Goal: Task Accomplishment & Management: Complete application form

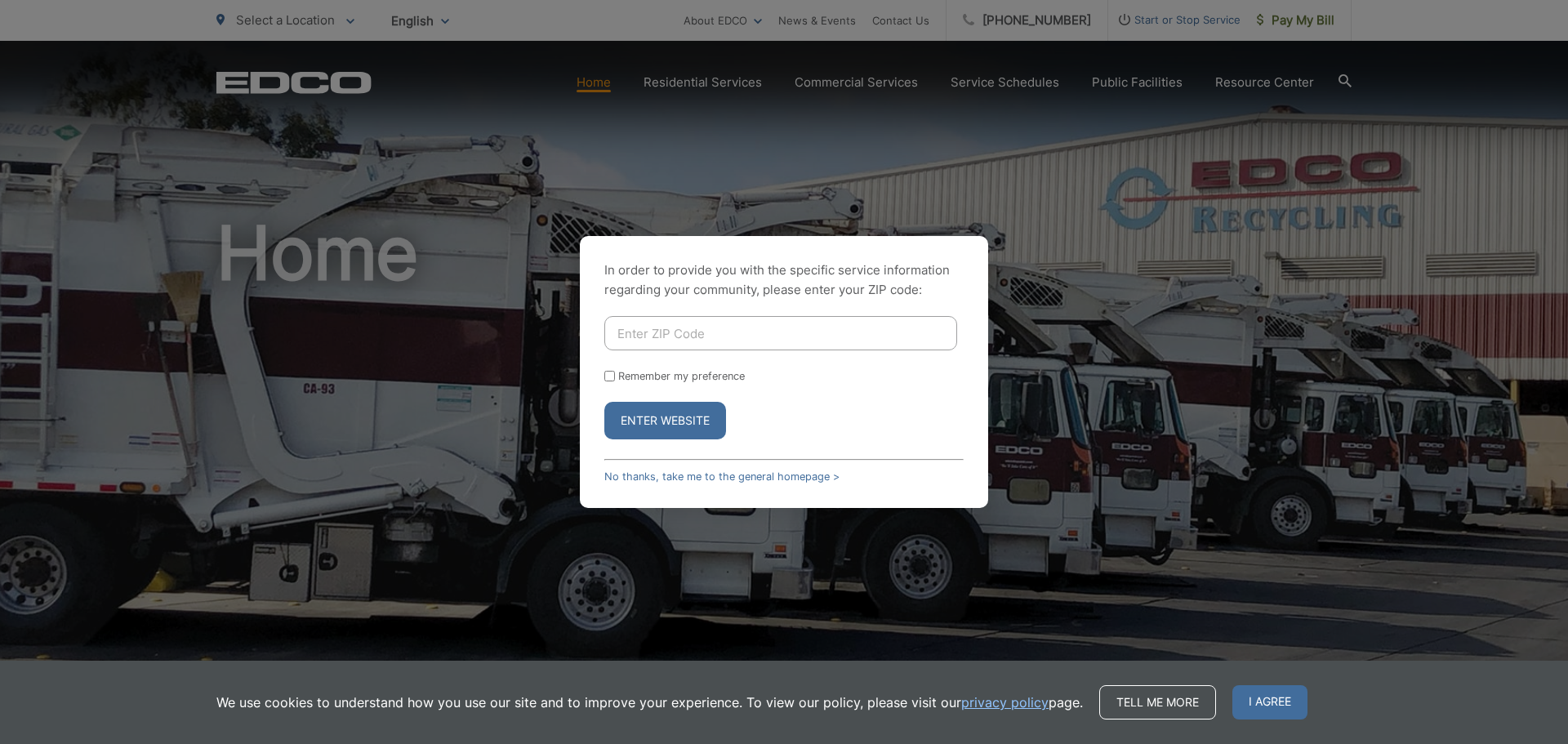
click at [704, 327] on input "Enter ZIP Code" at bounding box center [781, 333] width 353 height 34
type input "91978"
click at [692, 419] on button "Enter Website" at bounding box center [665, 420] width 121 height 37
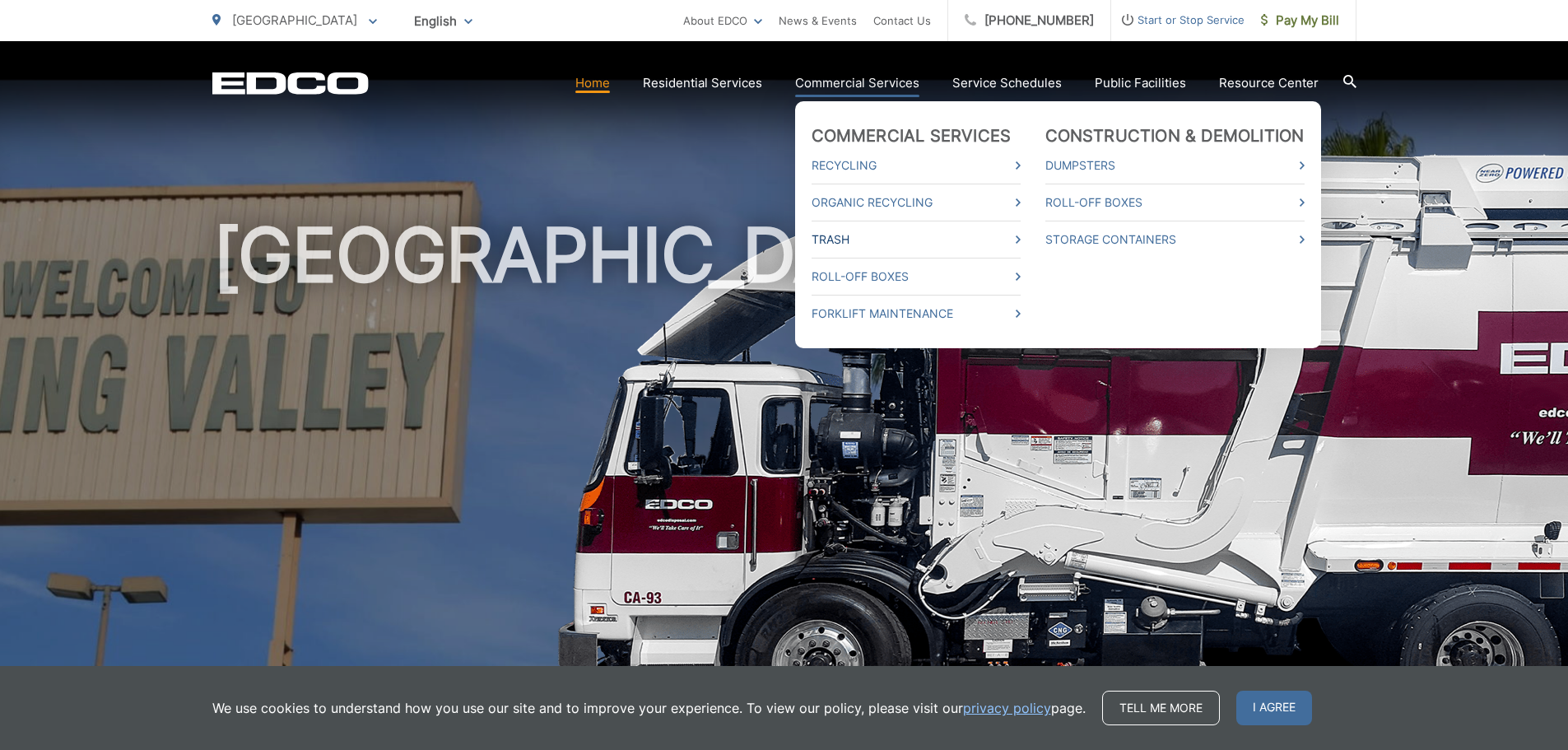
click at [860, 240] on link "Trash" at bounding box center [916, 239] width 209 height 19
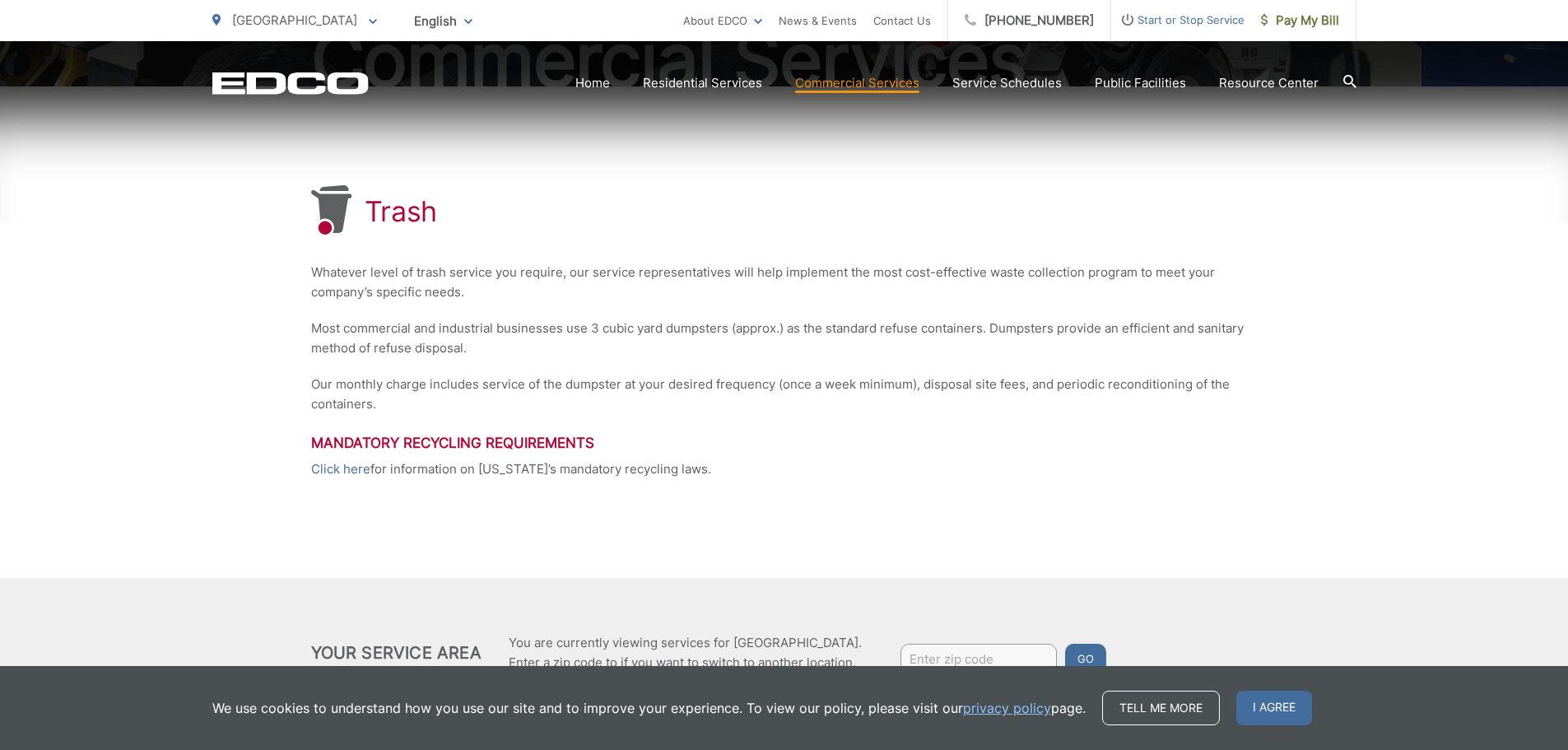
scroll to position [322, 0]
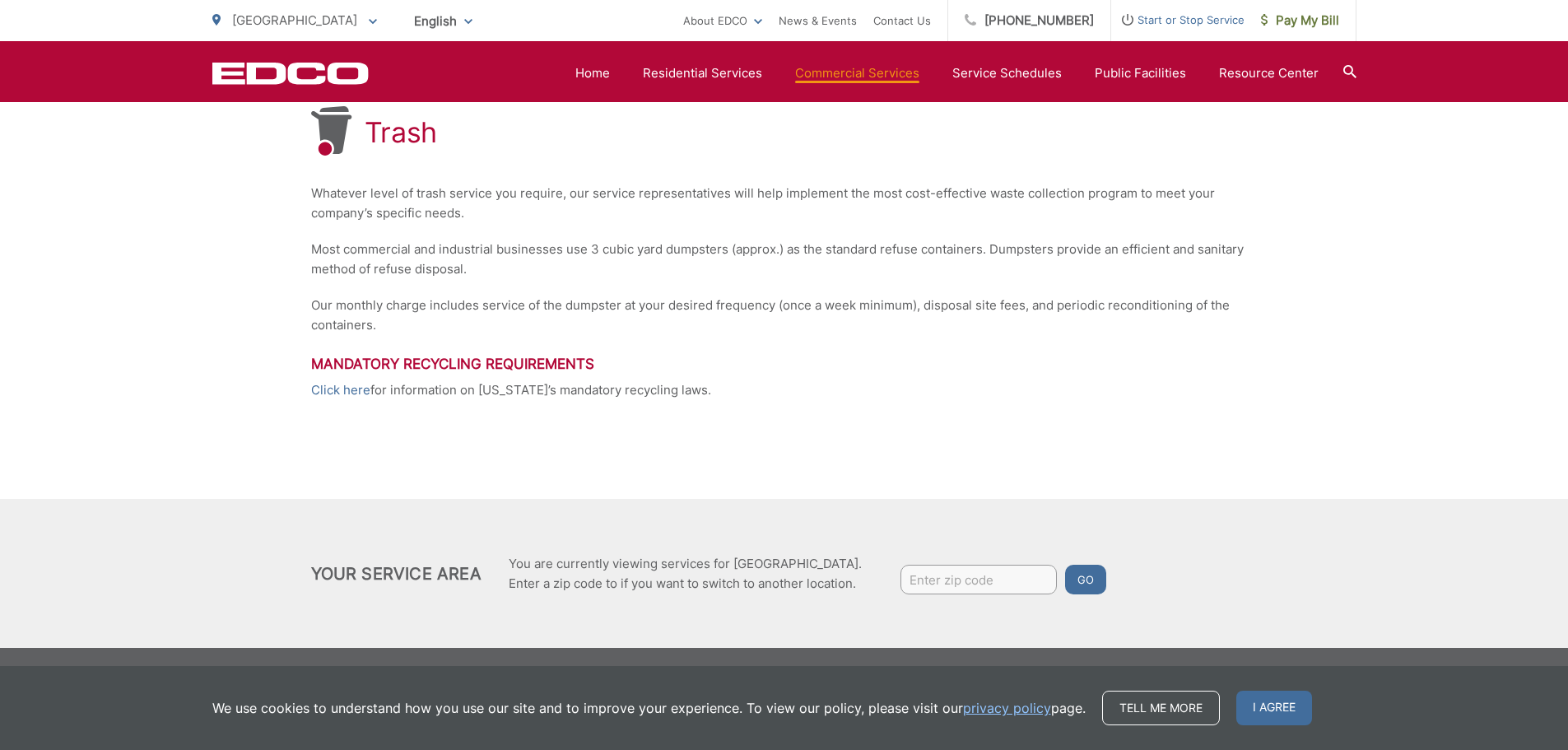
click at [939, 577] on input "Enter zip code" at bounding box center [978, 579] width 156 height 30
type input "91978"
click at [1095, 576] on button "Go" at bounding box center [1085, 579] width 41 height 30
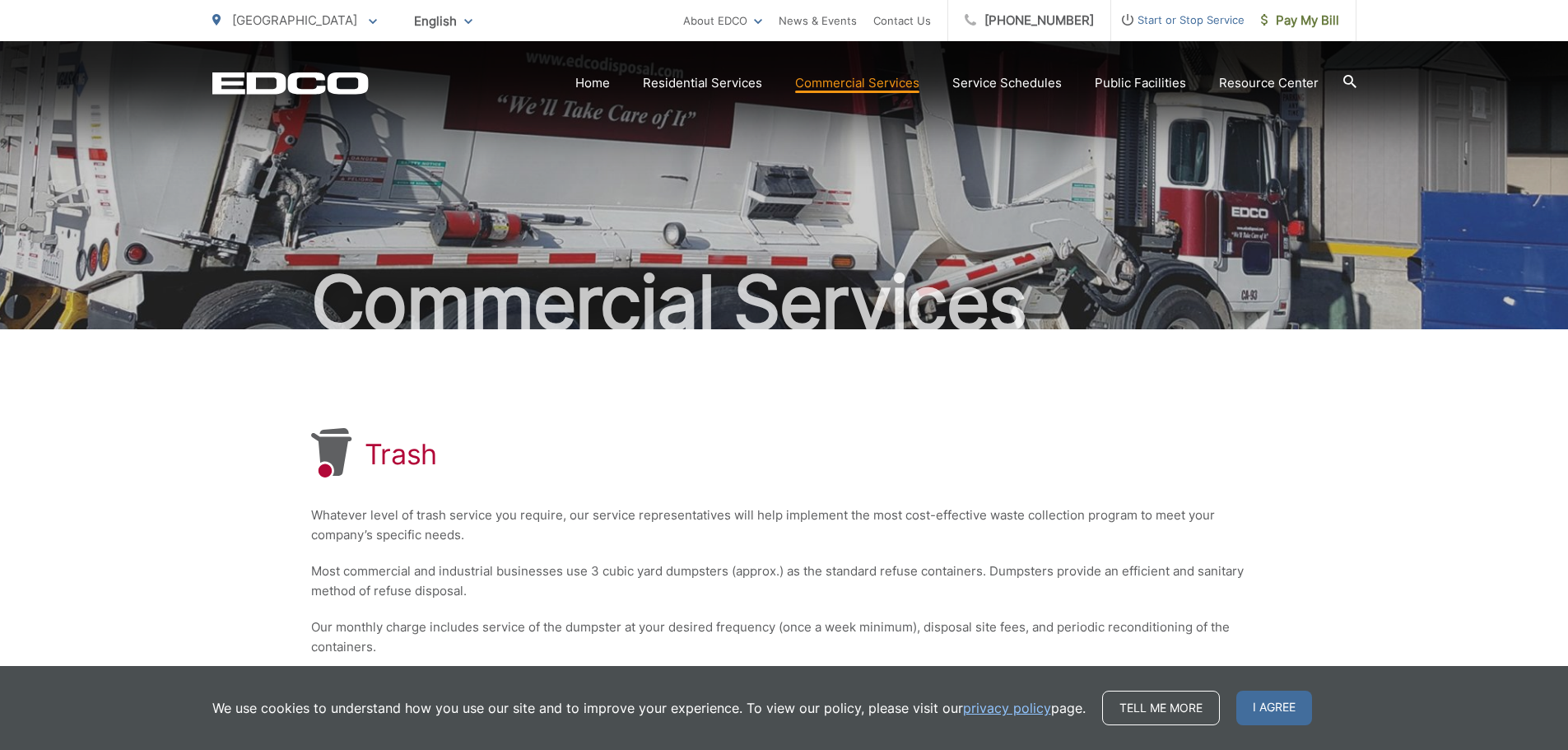
click at [410, 471] on div "Trash" at bounding box center [784, 454] width 946 height 53
click at [376, 457] on h1 "Trash" at bounding box center [401, 454] width 73 height 33
click at [332, 459] on icon at bounding box center [332, 454] width 40 height 42
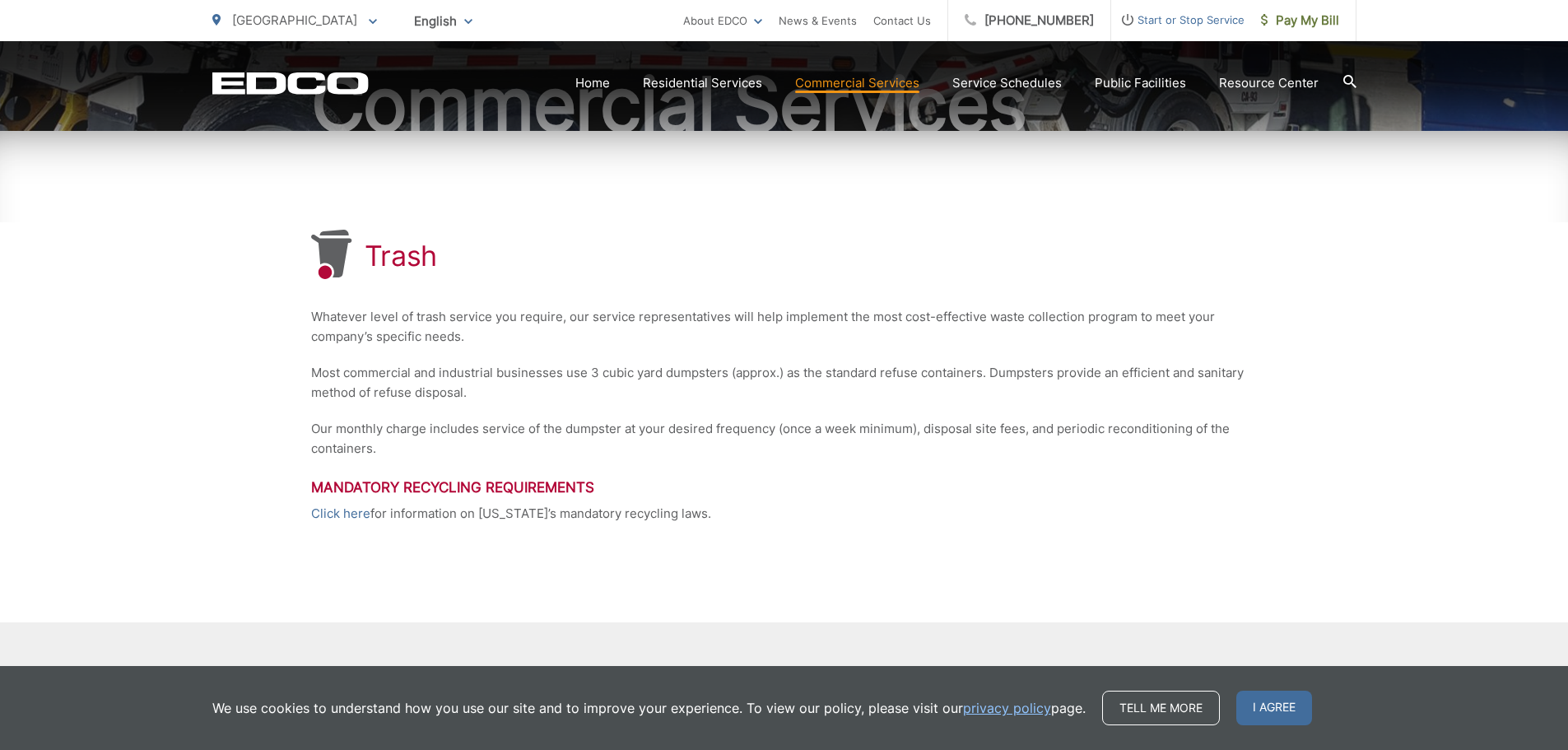
scroll to position [322, 0]
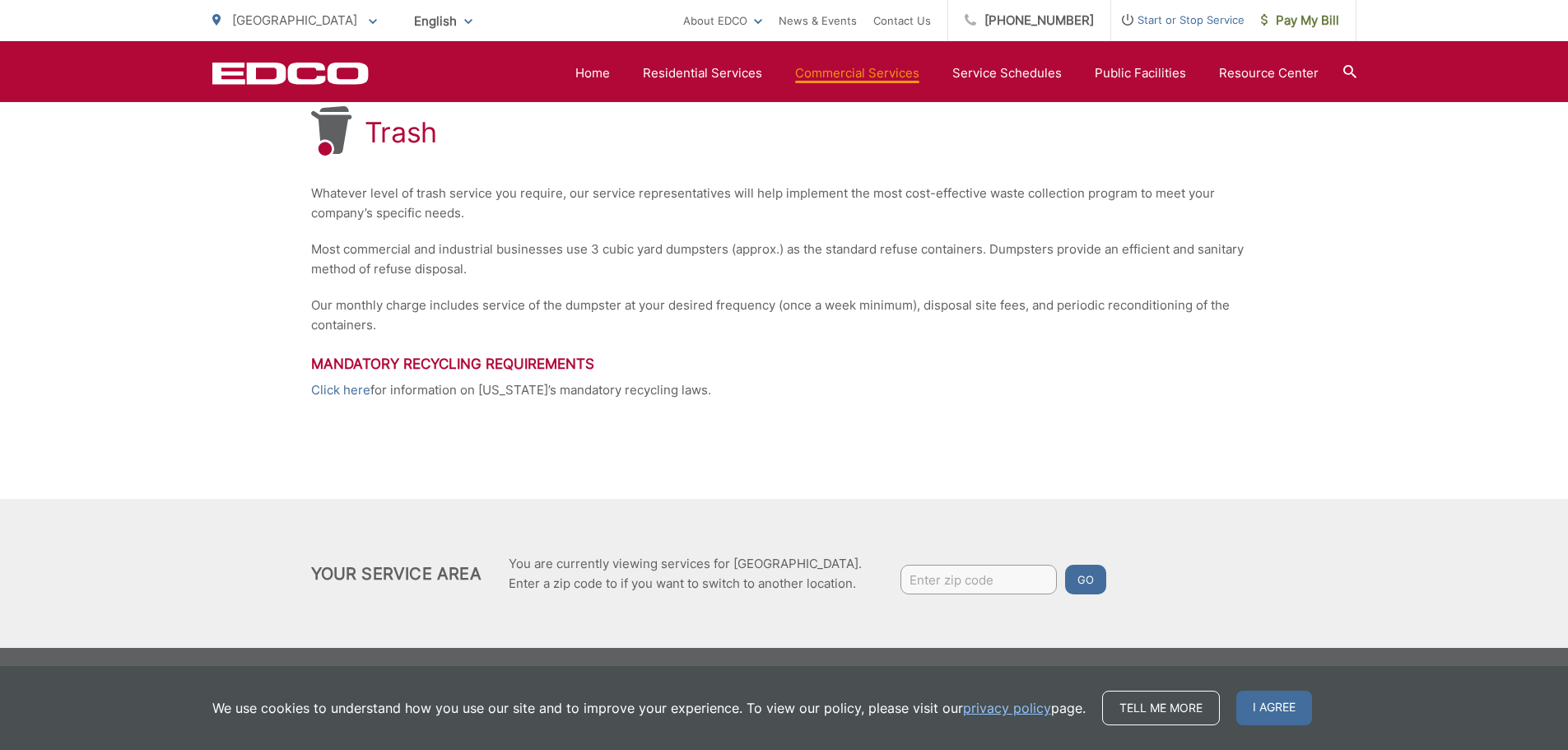
click at [467, 366] on h3 "Mandatory Recycling Requirements" at bounding box center [784, 363] width 946 height 16
click at [469, 363] on h3 "Mandatory Recycling Requirements" at bounding box center [784, 363] width 946 height 16
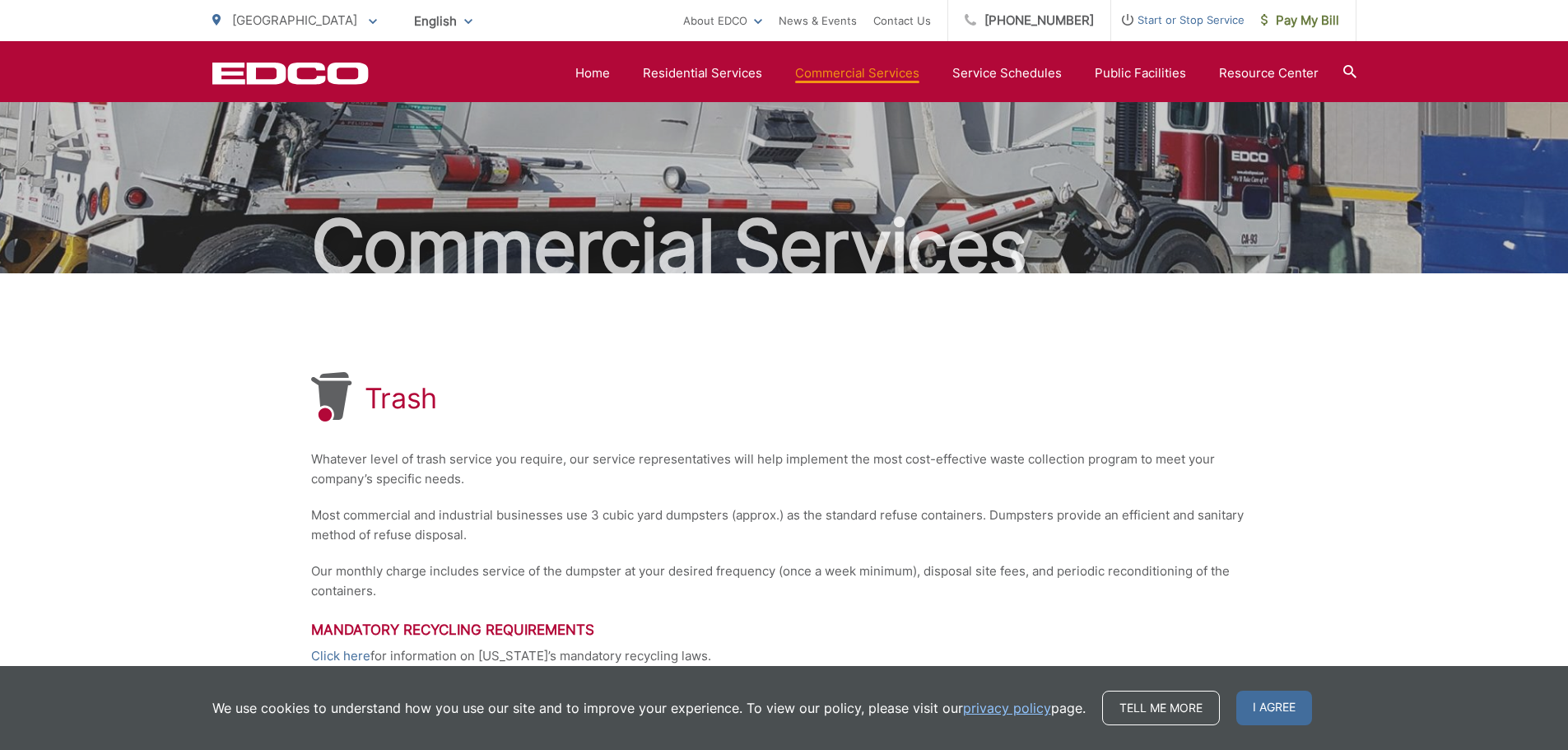
scroll to position [0, 0]
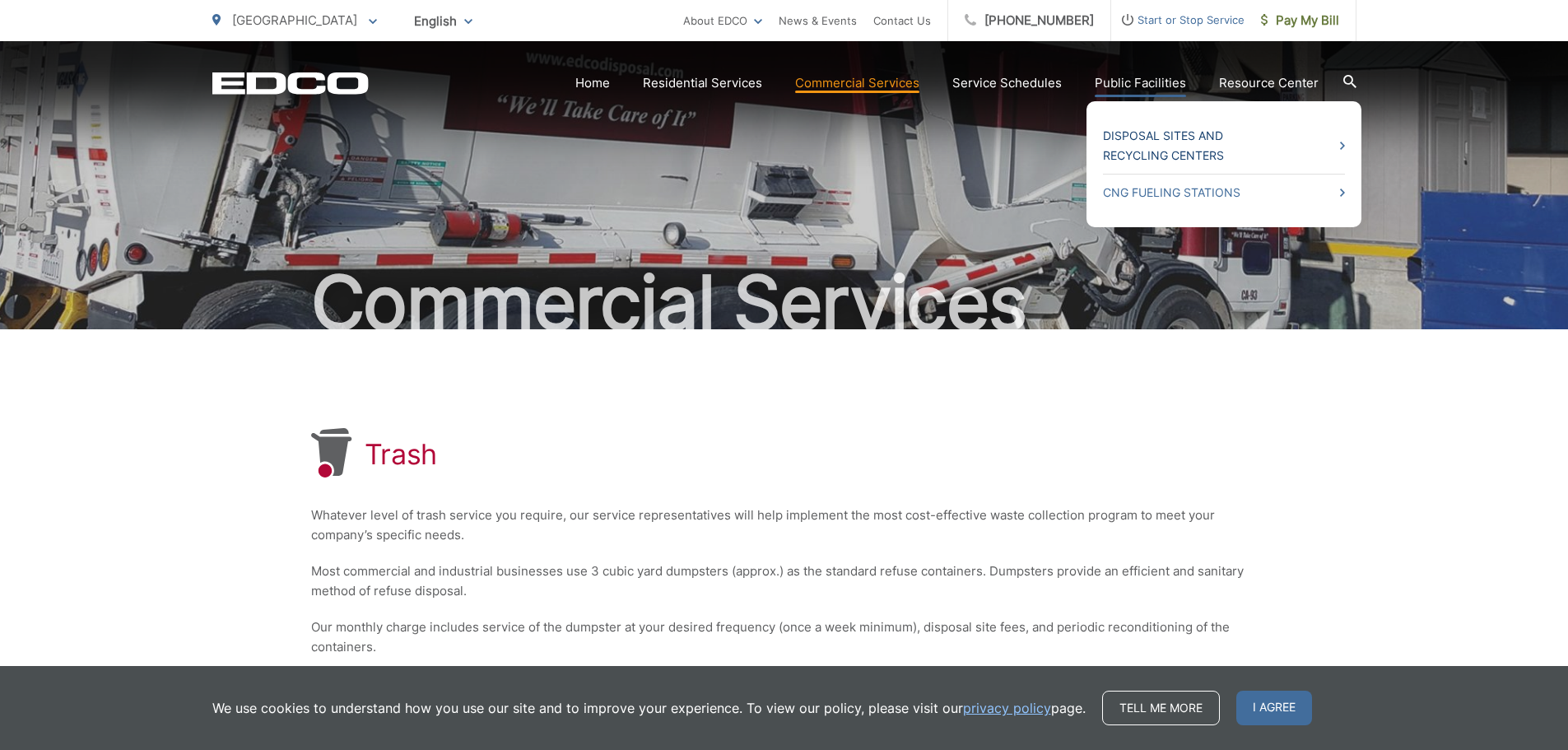
click at [1167, 139] on link "Disposal Sites and Recycling Centers" at bounding box center [1223, 146] width 242 height 40
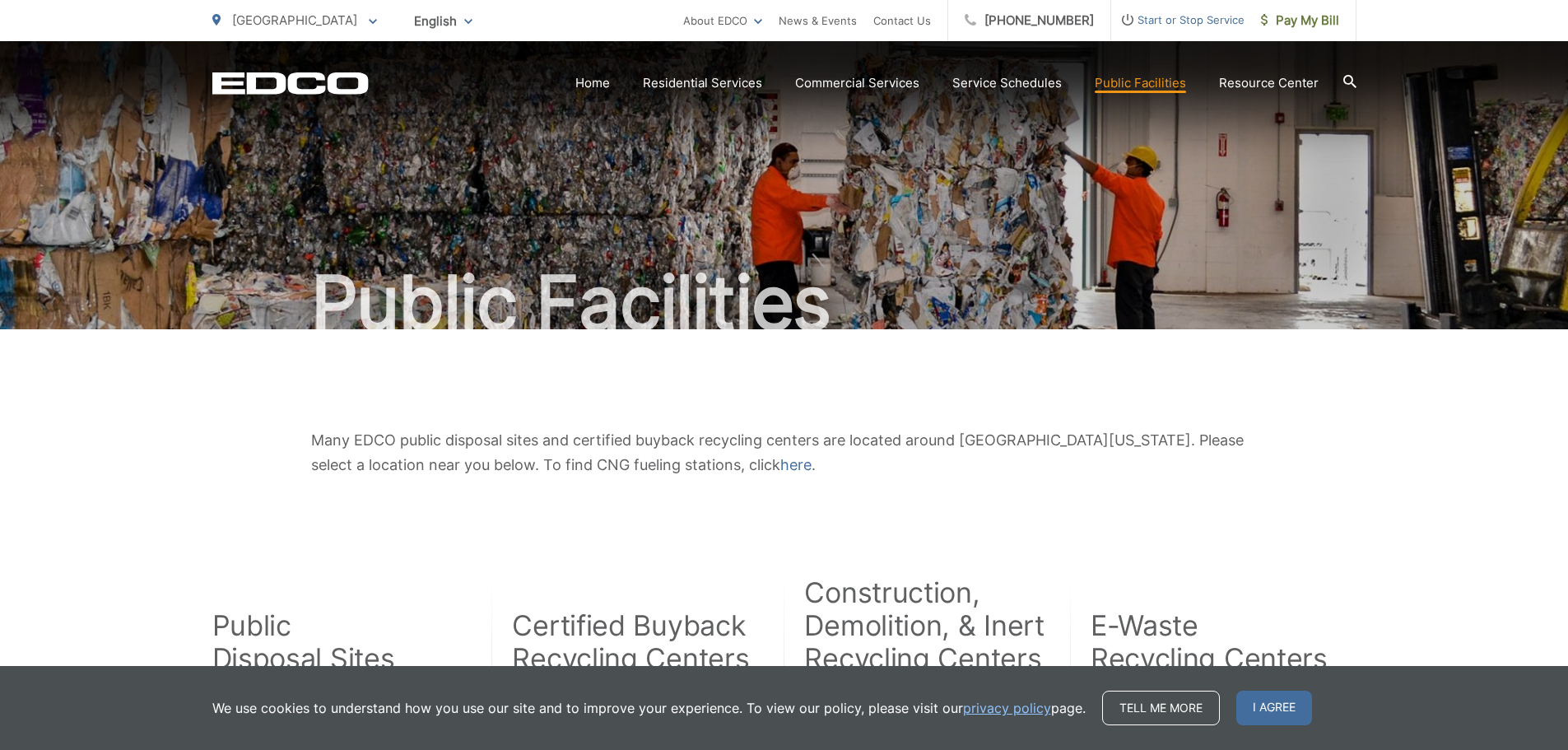
scroll to position [330, 0]
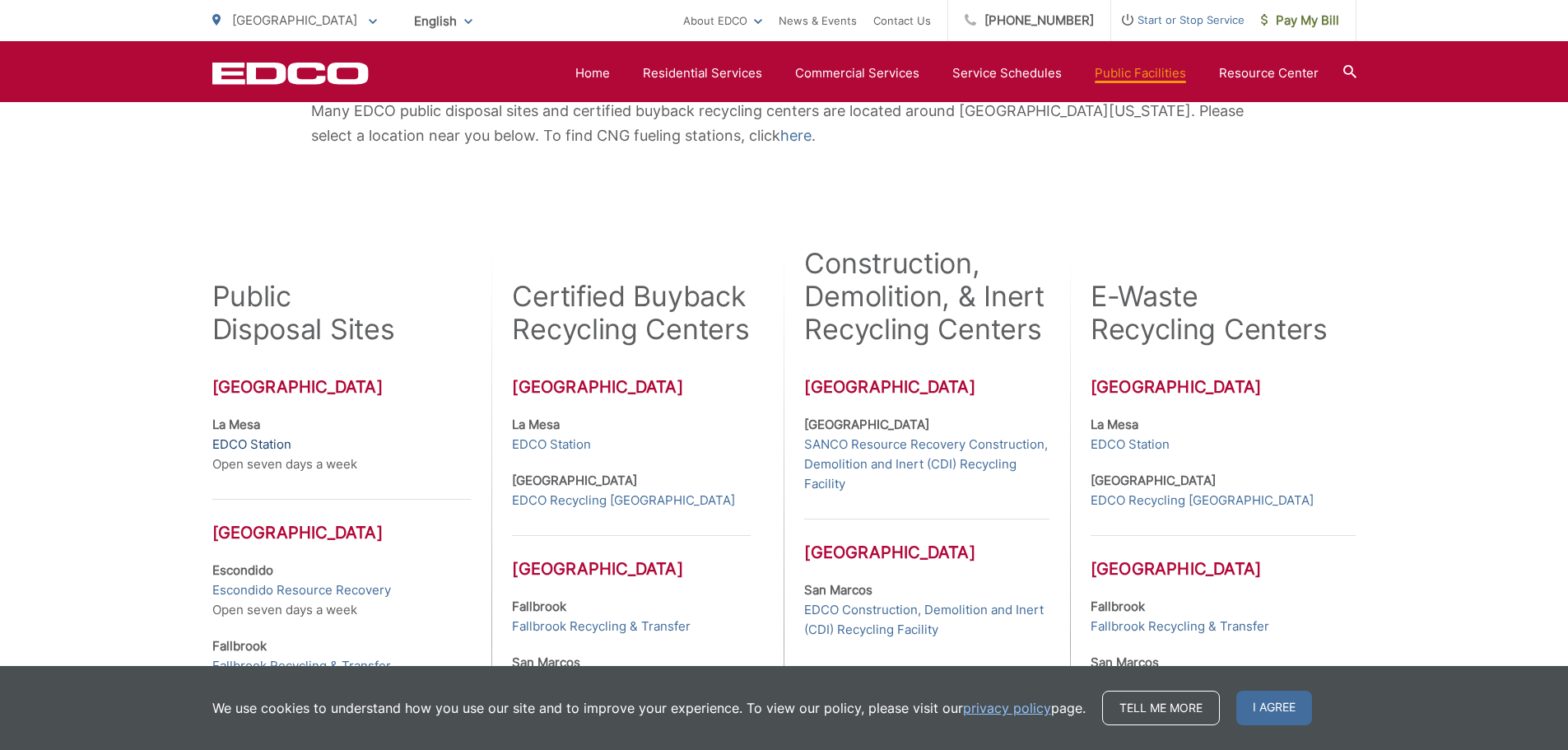
click at [249, 442] on link "EDCO Station" at bounding box center [252, 444] width 79 height 19
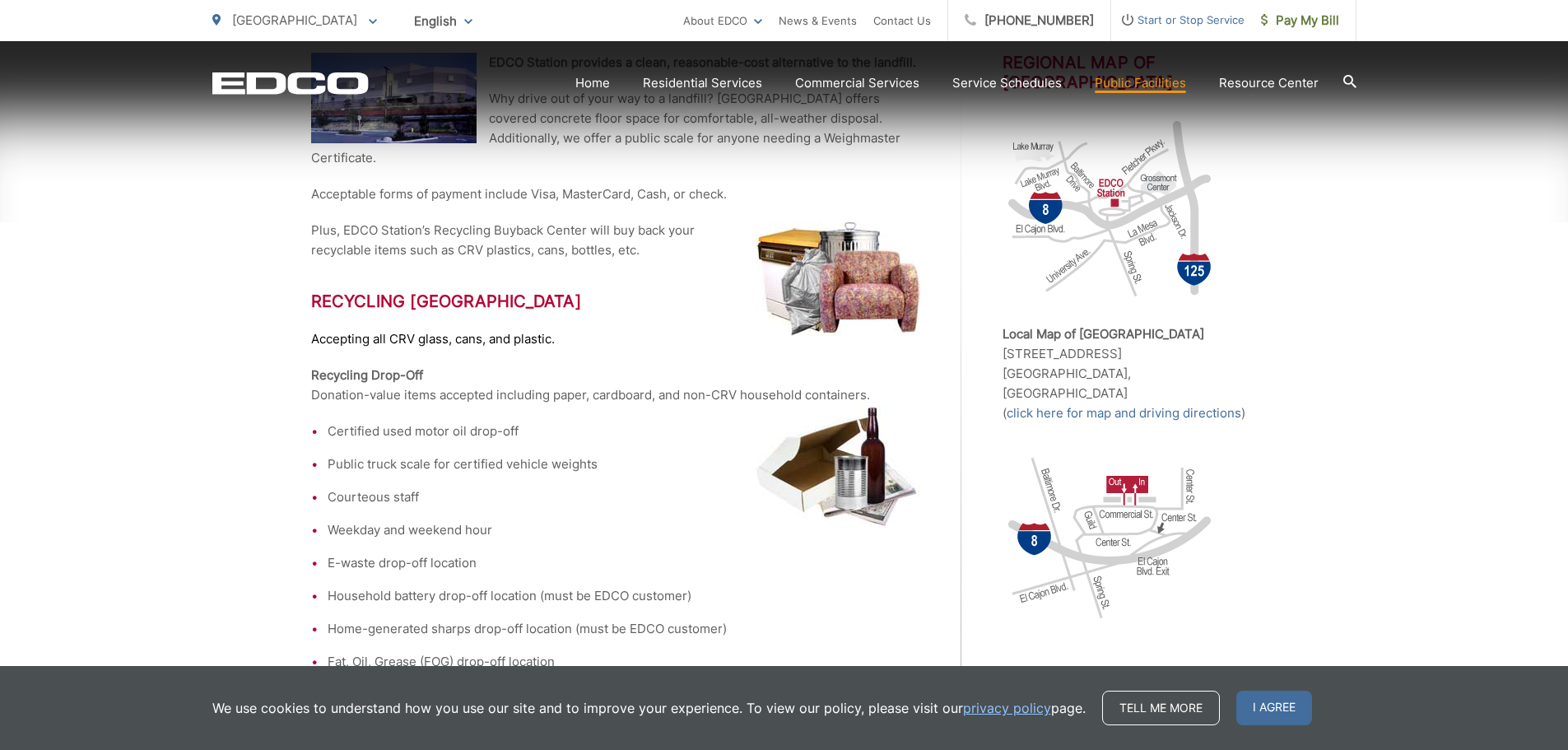
scroll to position [494, 0]
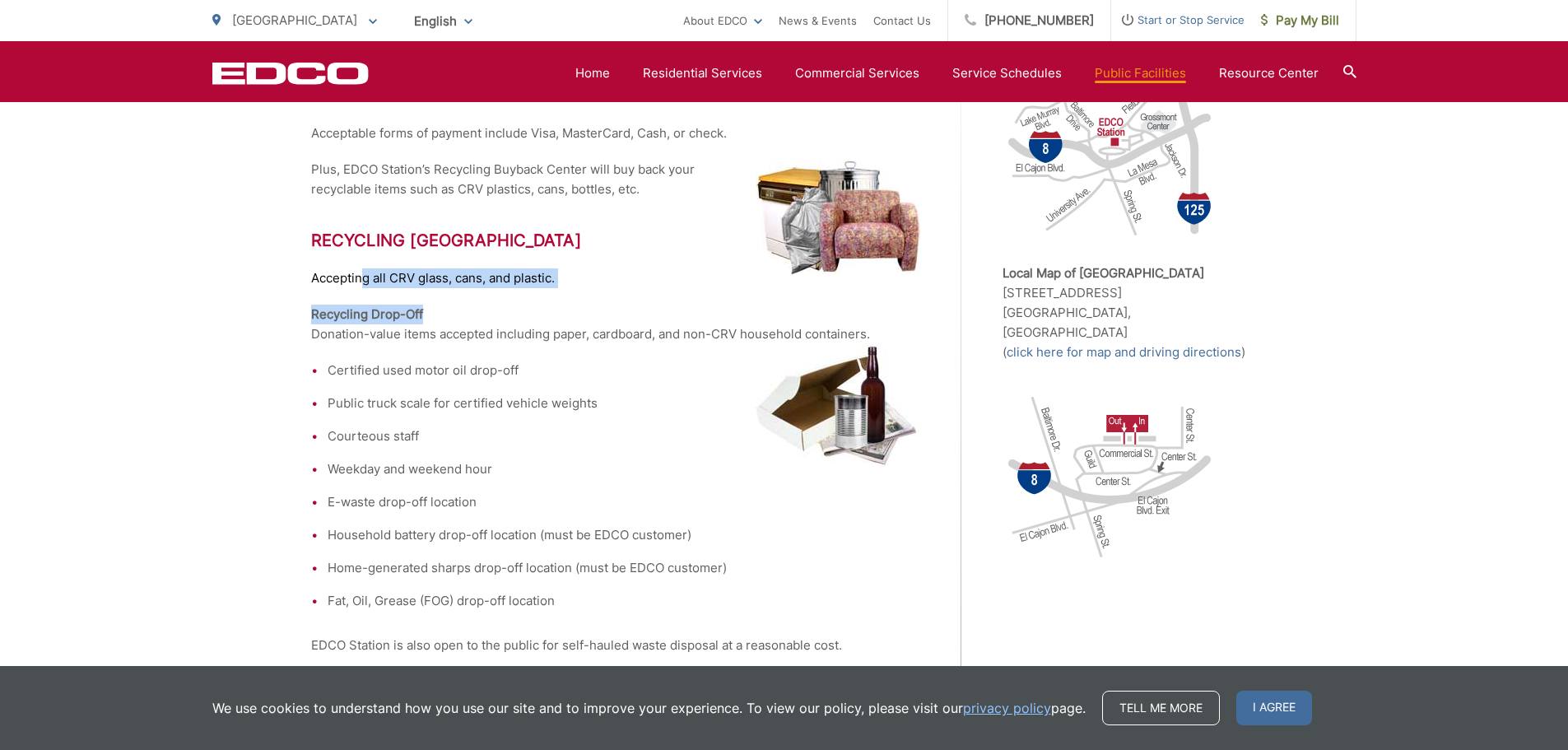
drag, startPoint x: 363, startPoint y: 257, endPoint x: 598, endPoint y: 269, distance: 235.3
click at [598, 269] on div "EDCO Station provides a clean, reasonable-cost alternative to the landfill. Why…" at bounding box center [636, 708] width 651 height 1433
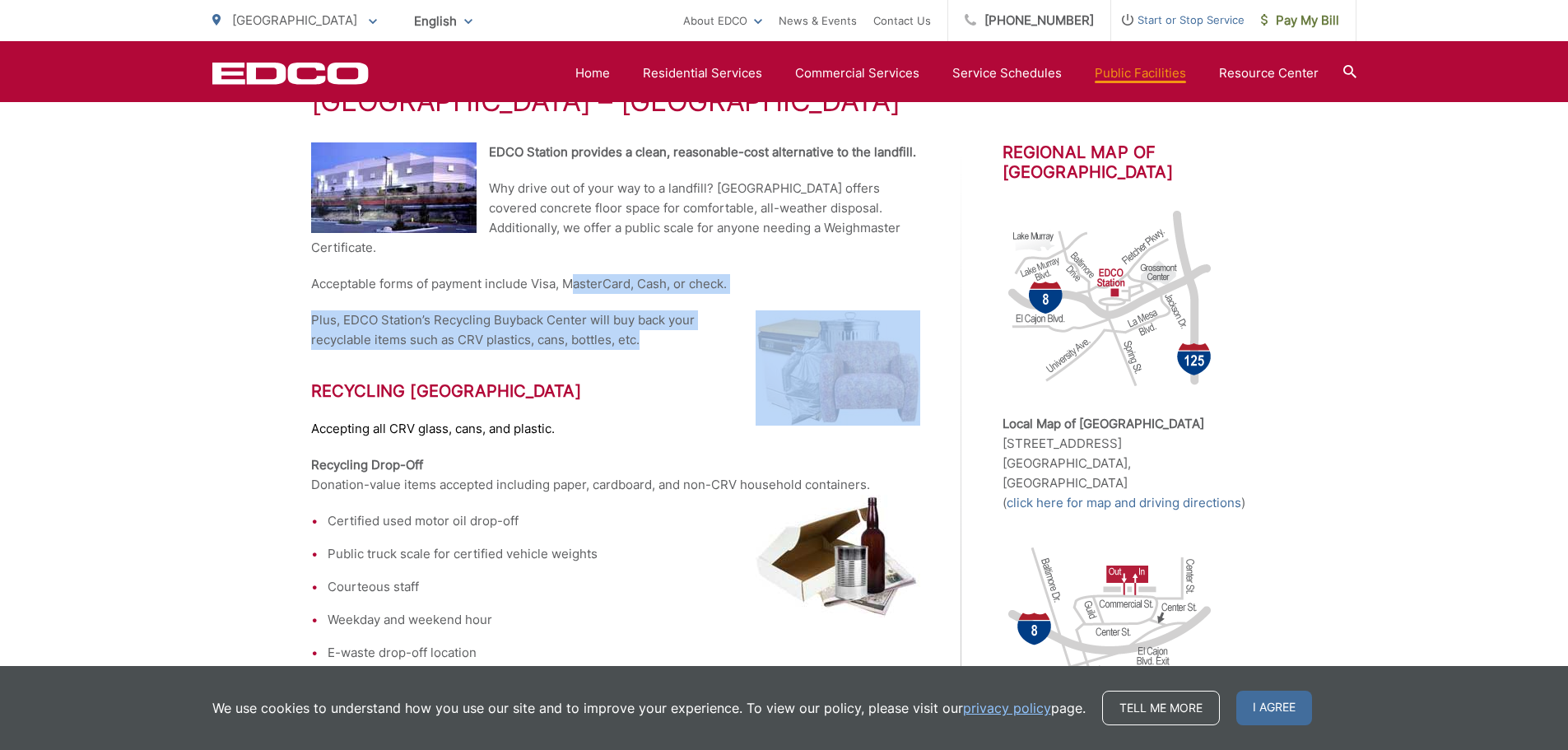
drag, startPoint x: 587, startPoint y: 267, endPoint x: 691, endPoint y: 326, distance: 119.6
click at [691, 326] on p "Plus, EDCO Station’s Recycling Buyback Center will buy back your recyclable ite…" at bounding box center [616, 330] width 609 height 40
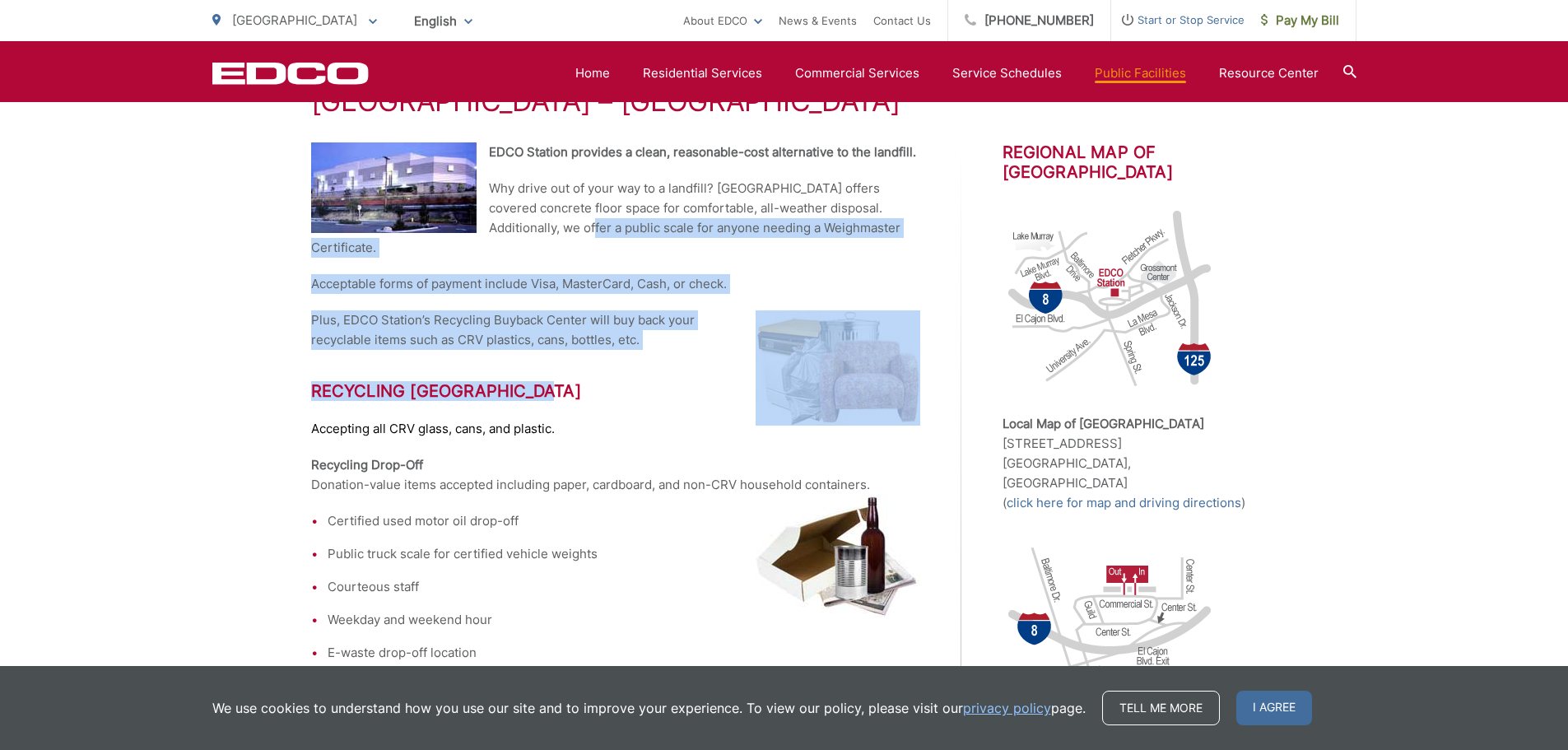
drag, startPoint x: 544, startPoint y: 228, endPoint x: 655, endPoint y: 341, distance: 158.4
drag, startPoint x: 660, startPoint y: 337, endPoint x: 613, endPoint y: 219, distance: 127.0
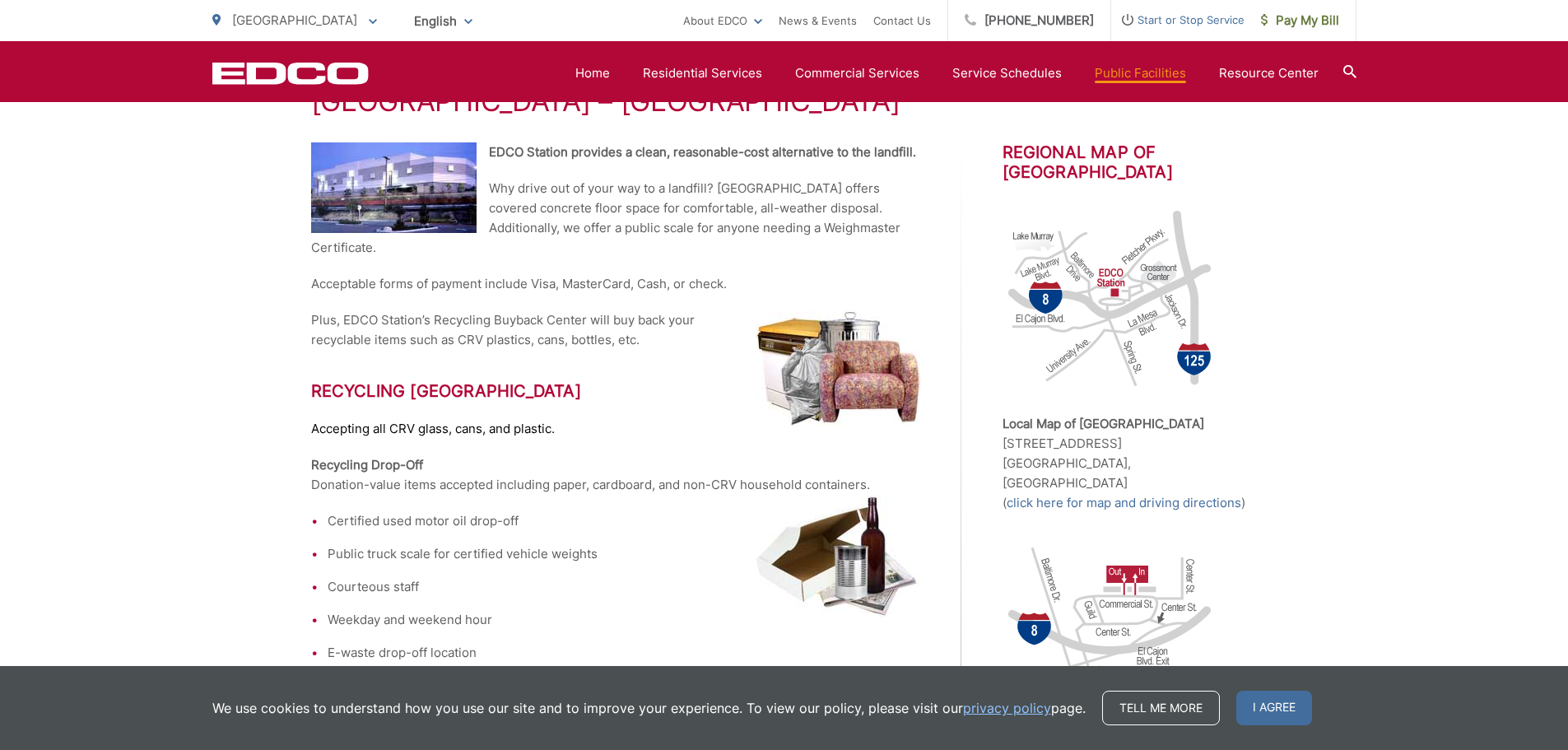
click at [609, 211] on p "Why drive out of your way to a landfill? EDCO Station offers covered concrete f…" at bounding box center [616, 218] width 609 height 79
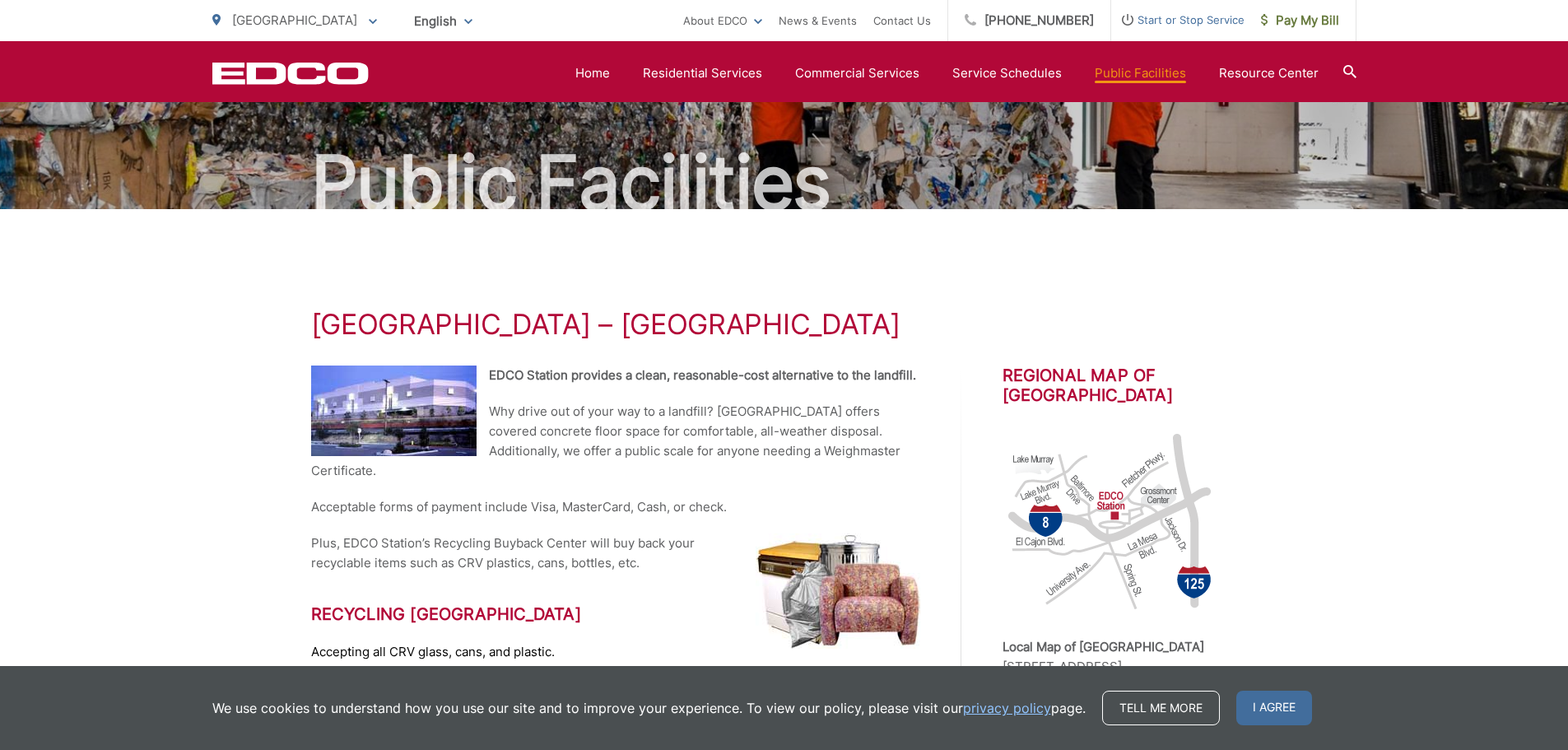
scroll to position [0, 0]
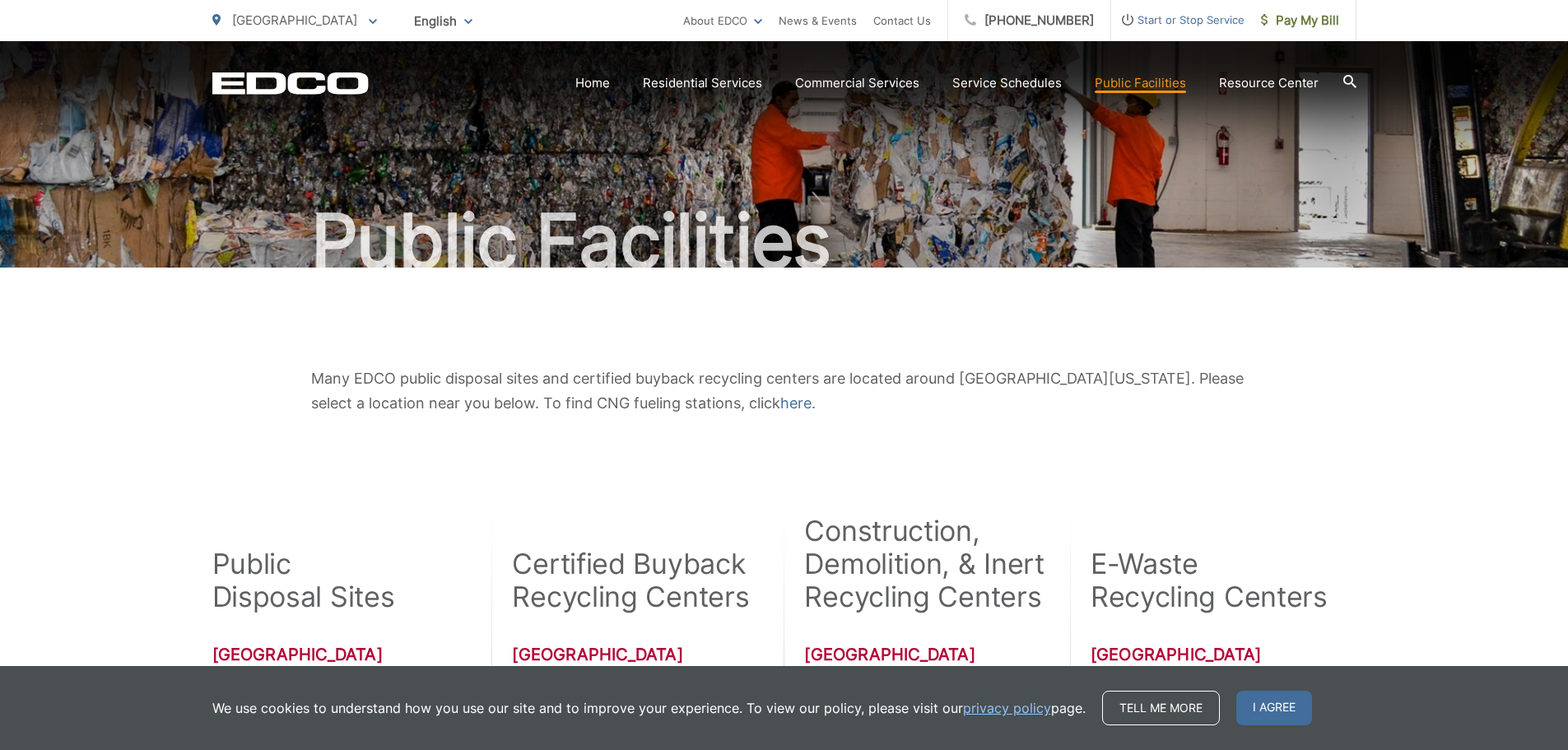
scroll to position [59, 0]
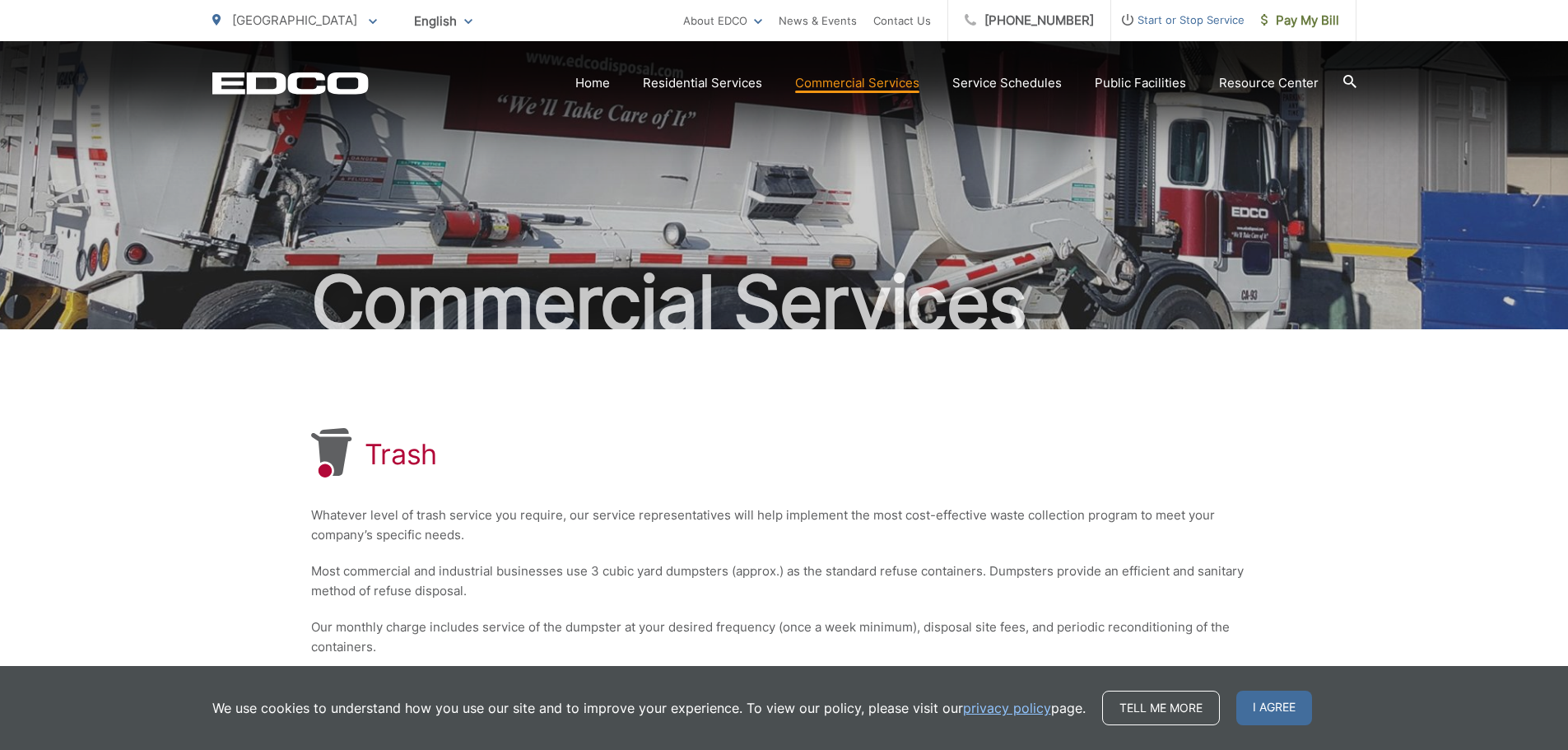
click at [1178, 20] on span "Start or Stop Service" at bounding box center [1178, 19] width 133 height 19
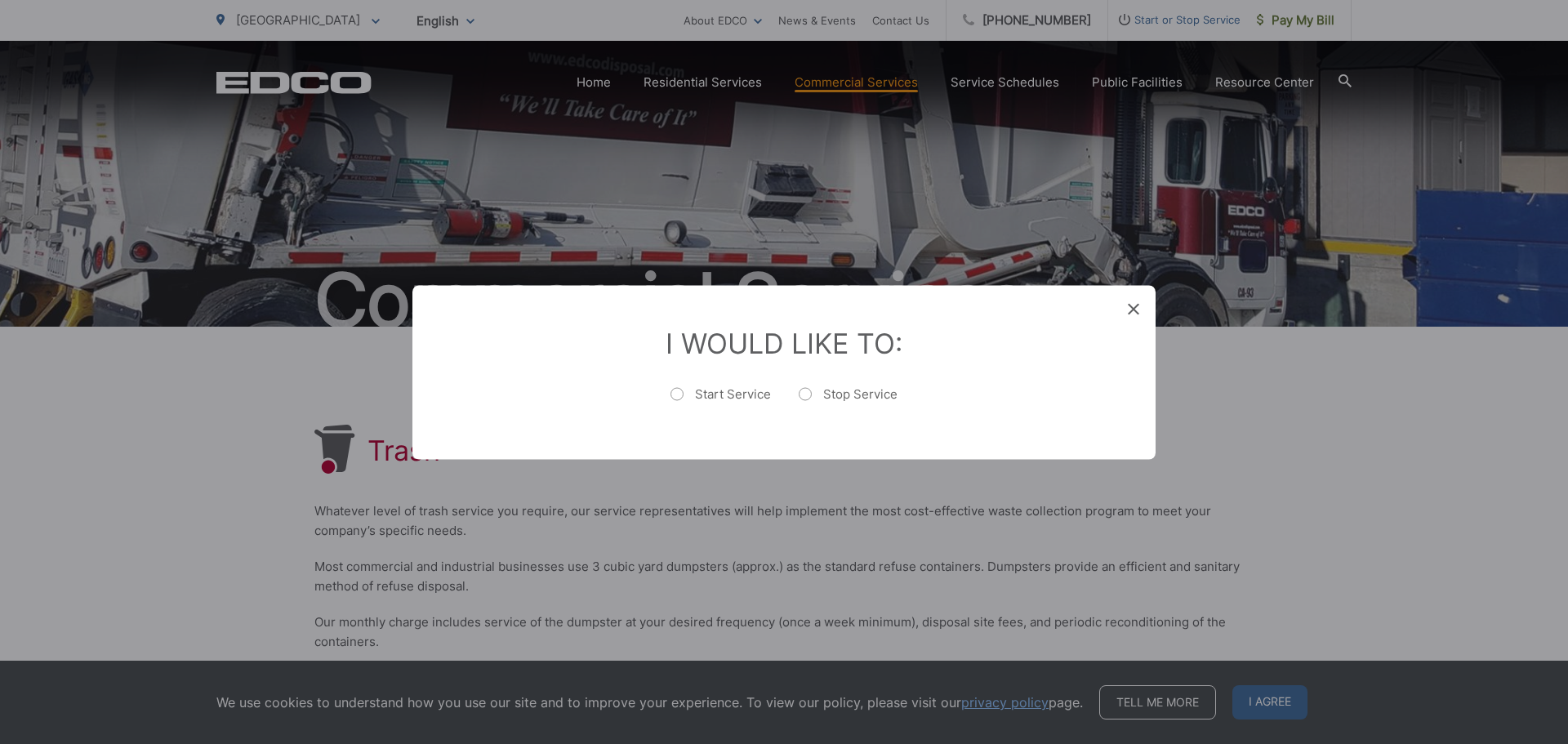
click at [726, 402] on label "Start Service" at bounding box center [720, 402] width 100 height 33
radio input "true"
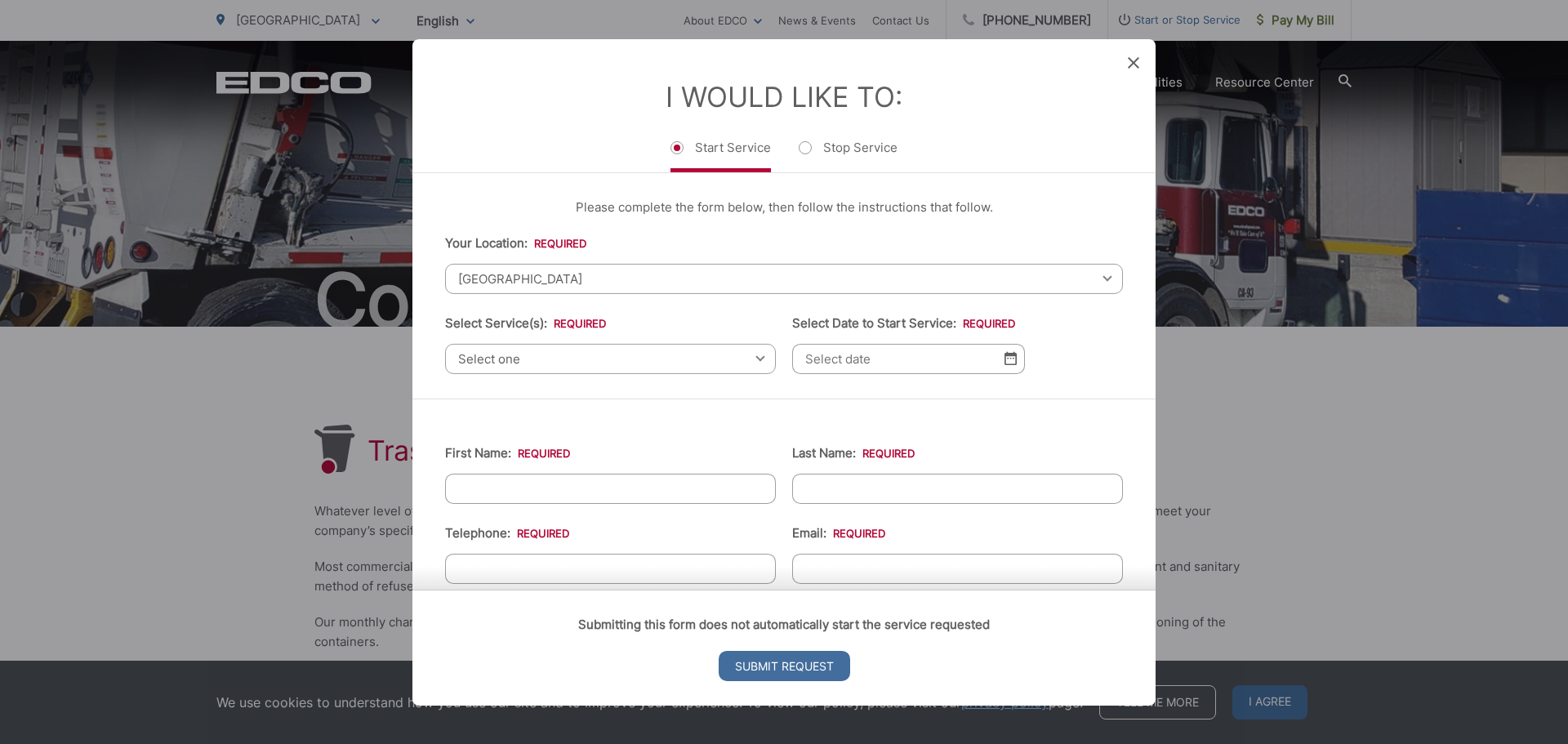
click at [520, 285] on span "[GEOGRAPHIC_DATA]" at bounding box center [784, 278] width 678 height 31
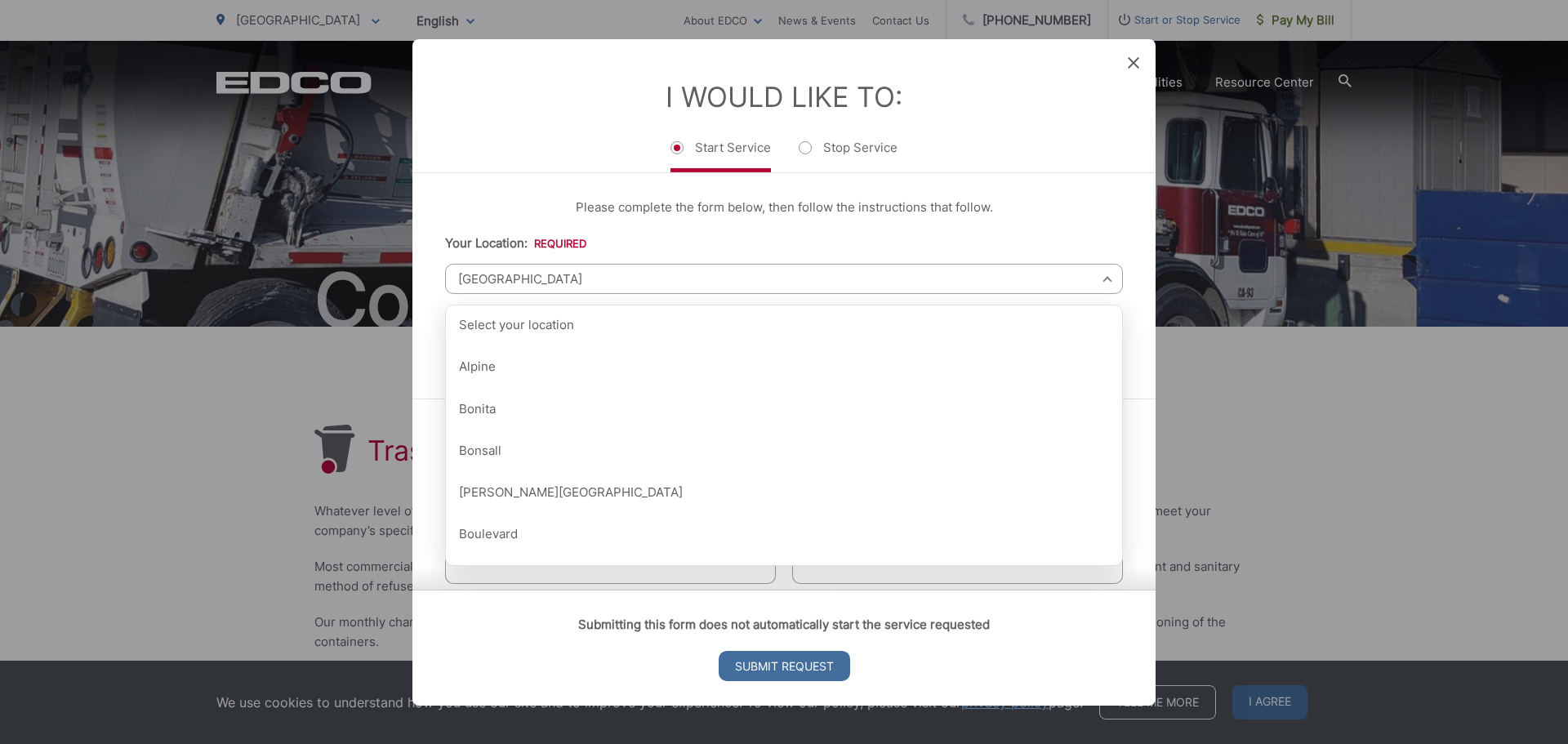
click at [603, 277] on span "[GEOGRAPHIC_DATA]" at bounding box center [784, 278] width 678 height 31
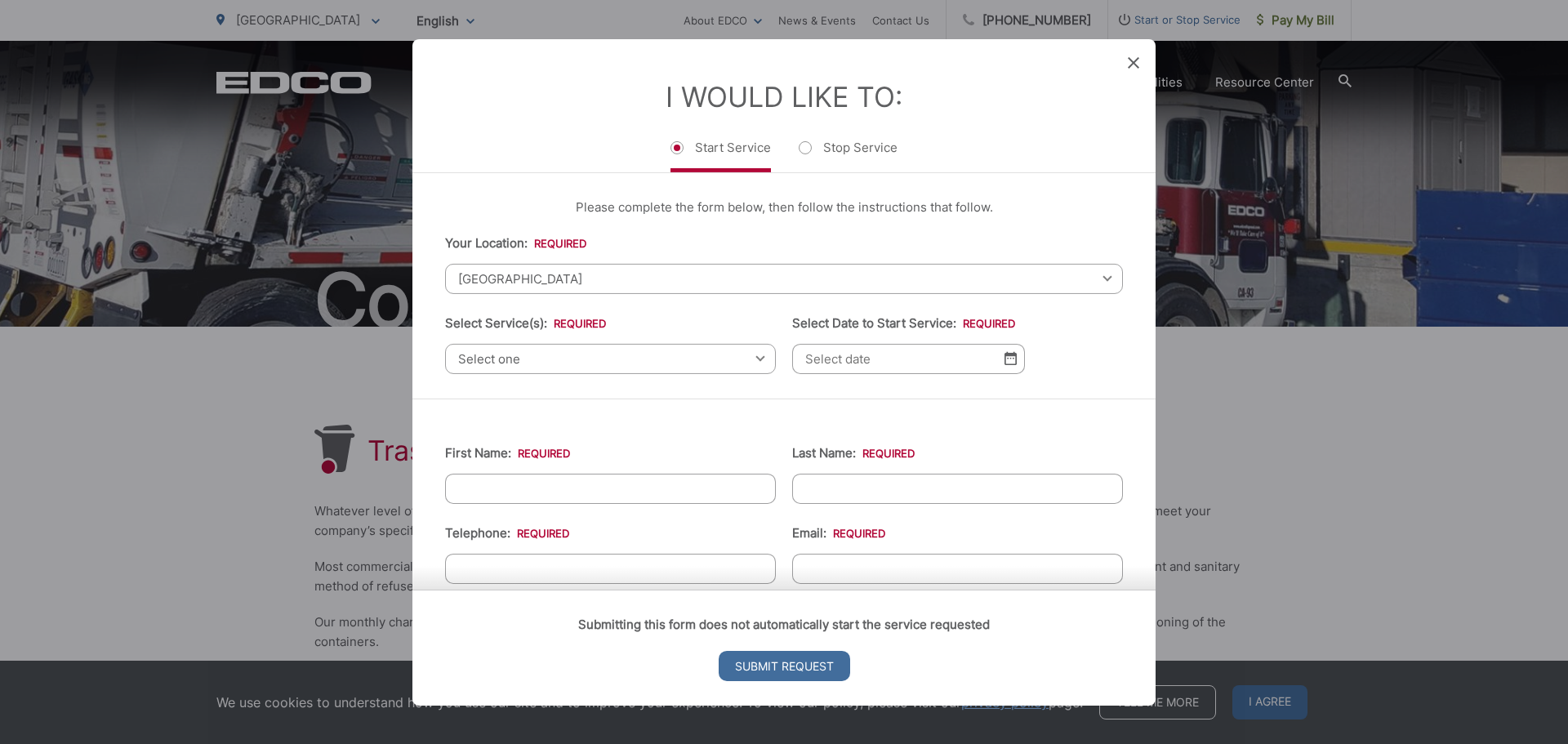
click at [563, 355] on span "Select one" at bounding box center [610, 359] width 331 height 31
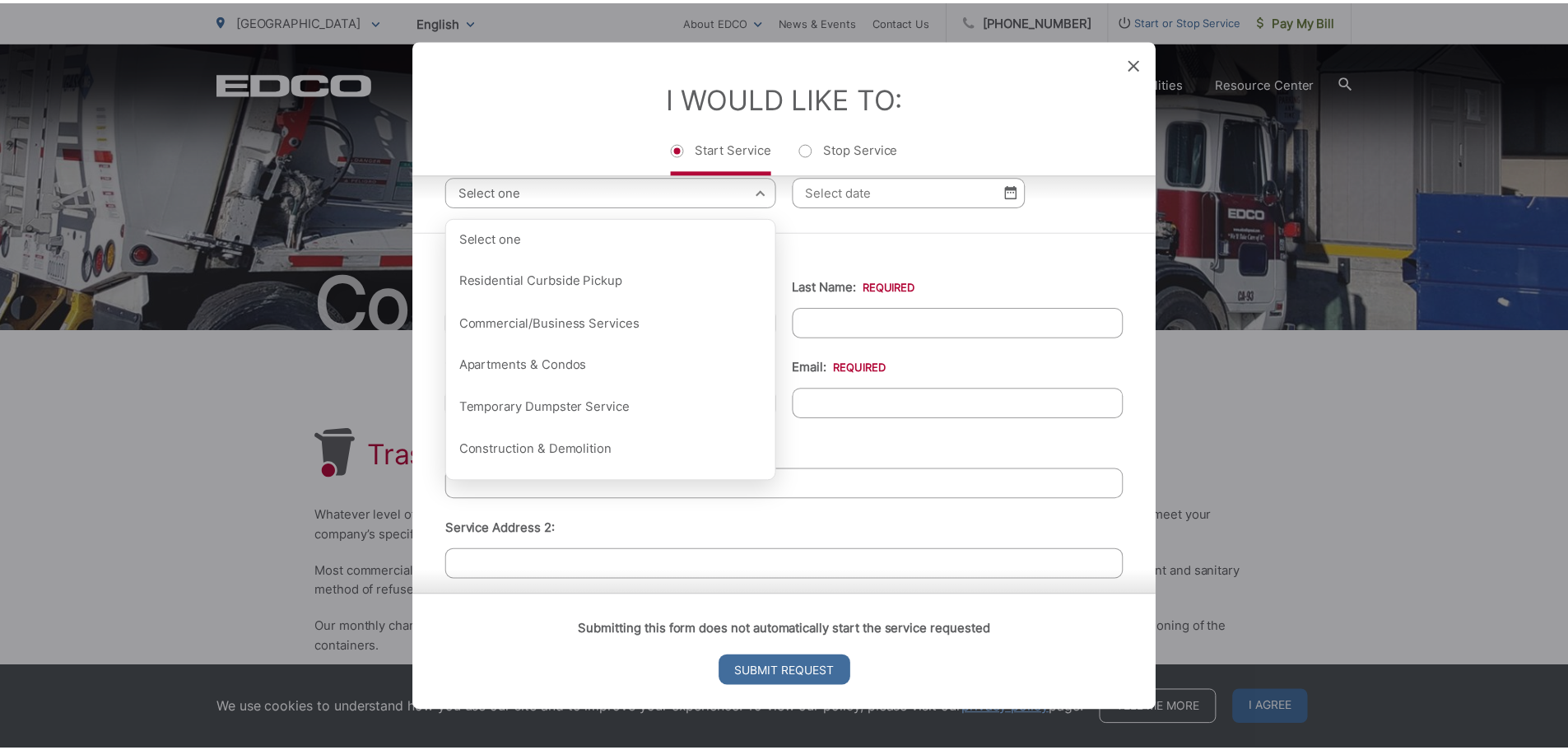
scroll to position [165, 0]
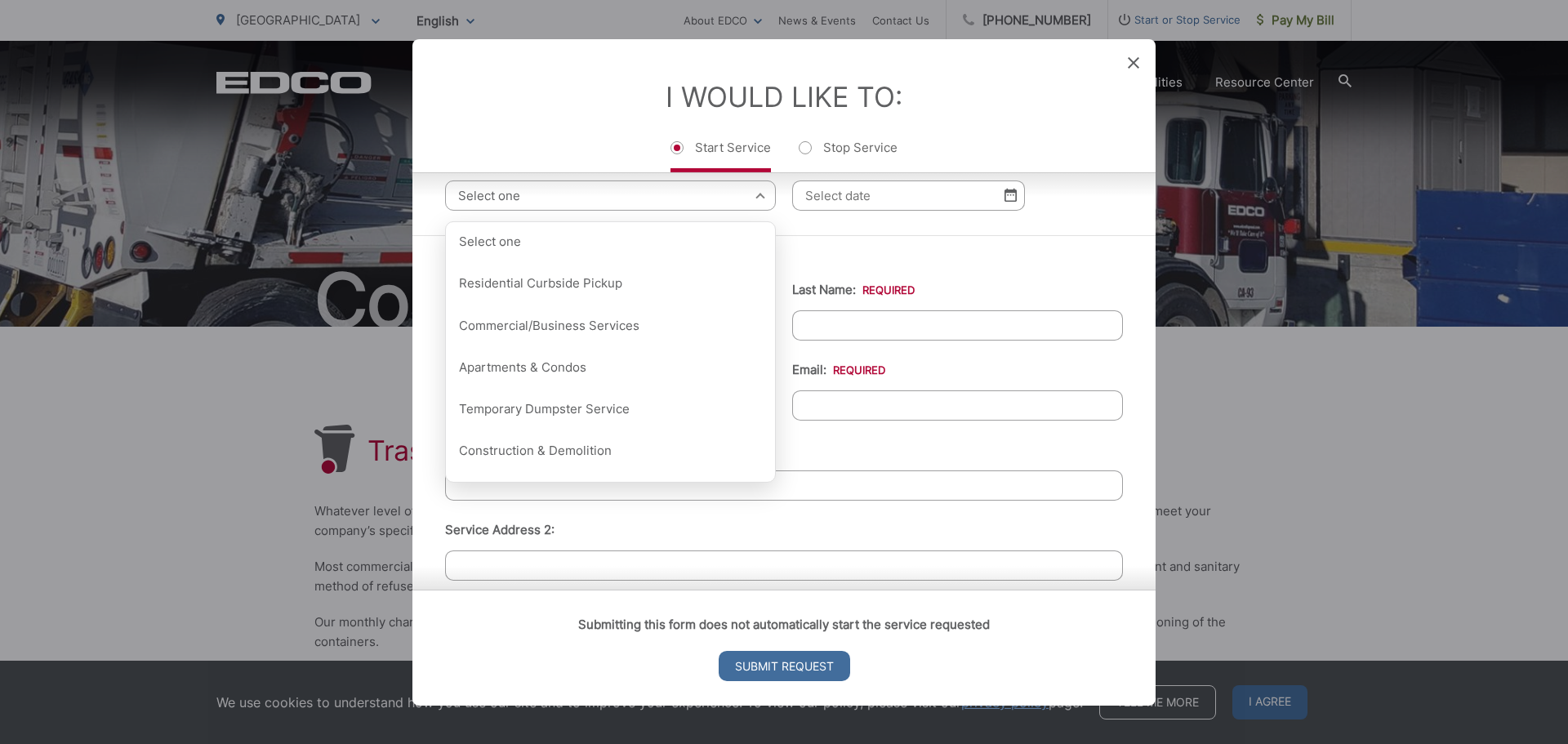
click at [890, 267] on ul "First Name: * Last Name: * Telephone: * Email: * Service Address 1: * Service A…" at bounding box center [784, 617] width 678 height 713
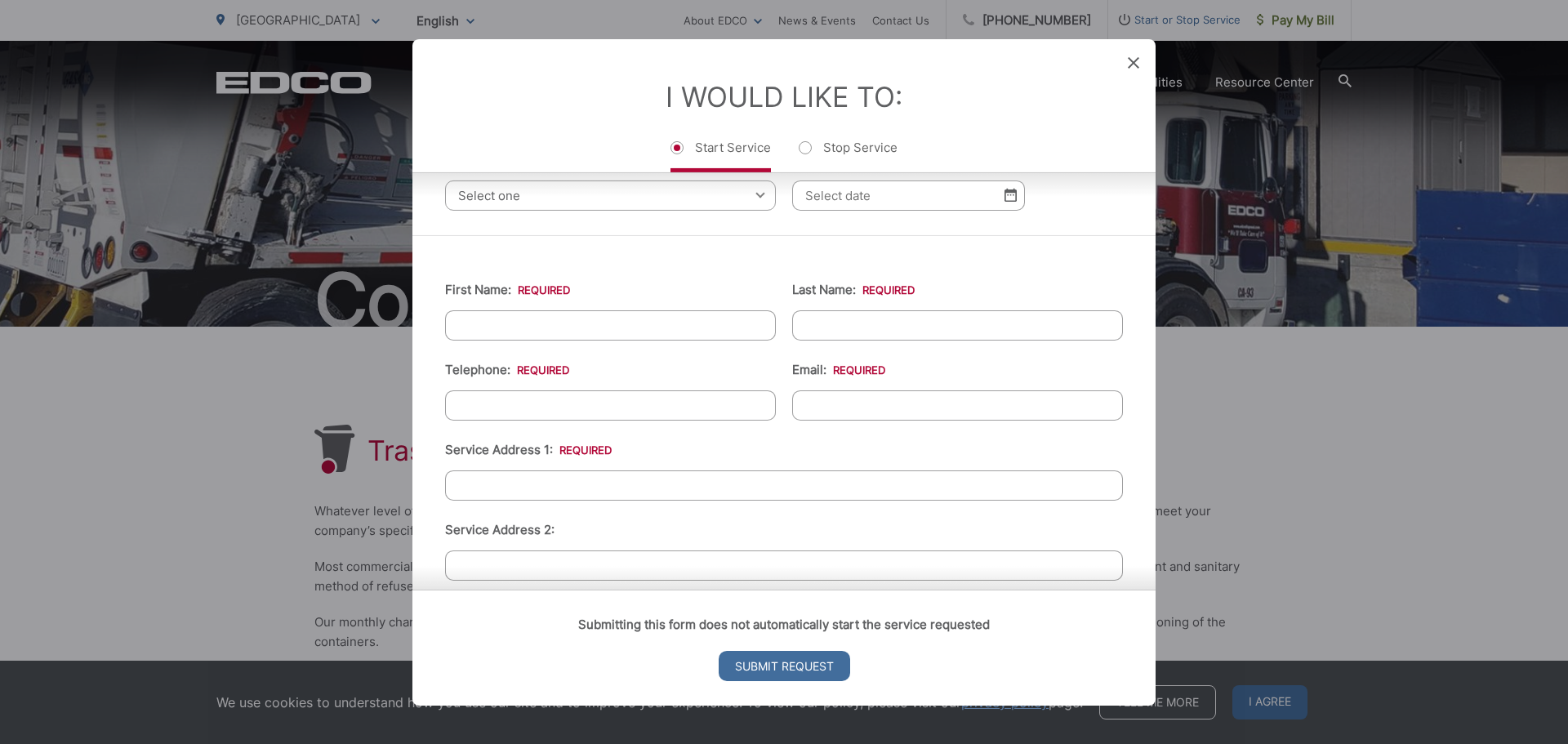
click at [1132, 64] on icon at bounding box center [1134, 62] width 11 height 11
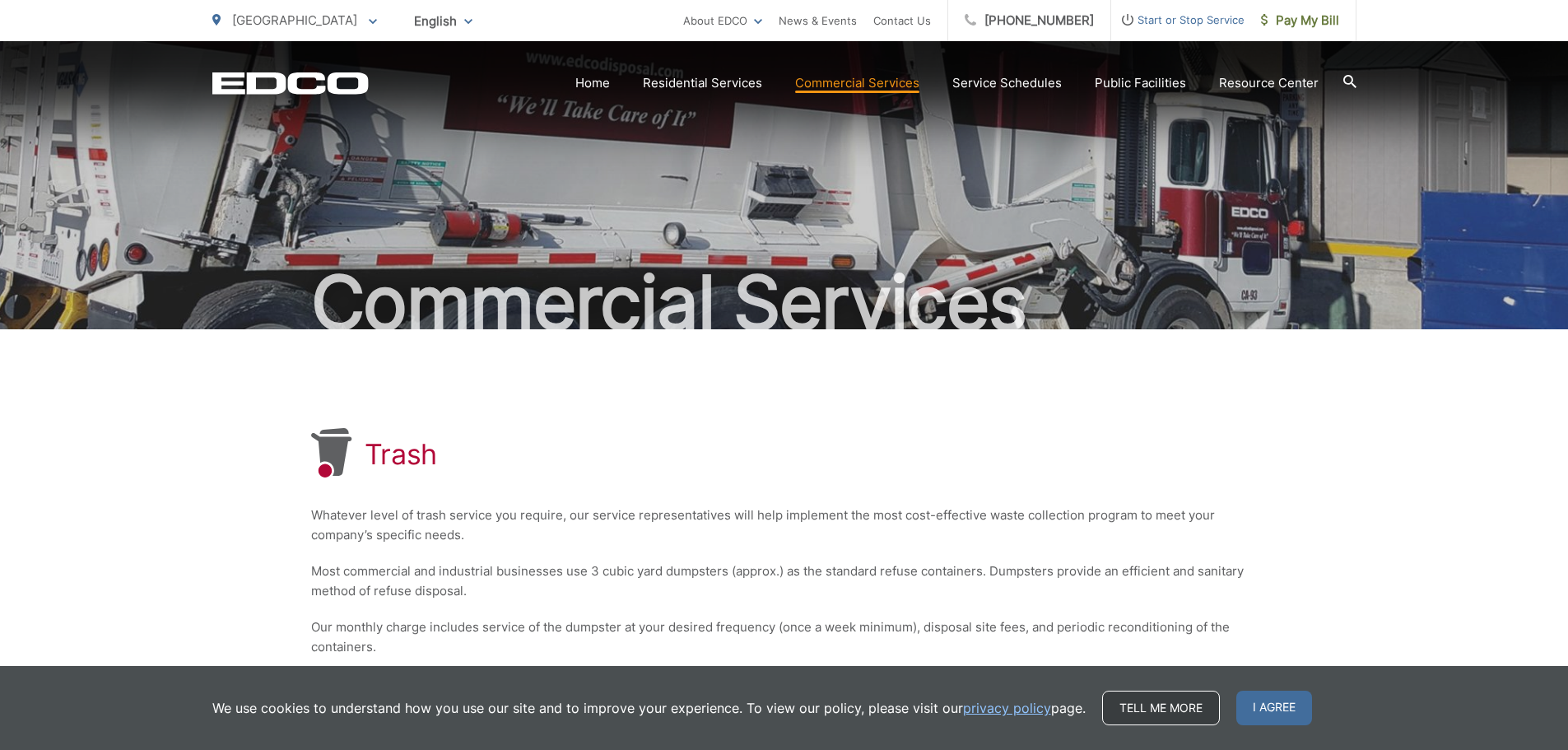
click at [1178, 709] on link "Tell me more" at bounding box center [1160, 708] width 118 height 35
click at [1183, 707] on link "Tell me more" at bounding box center [1160, 708] width 118 height 35
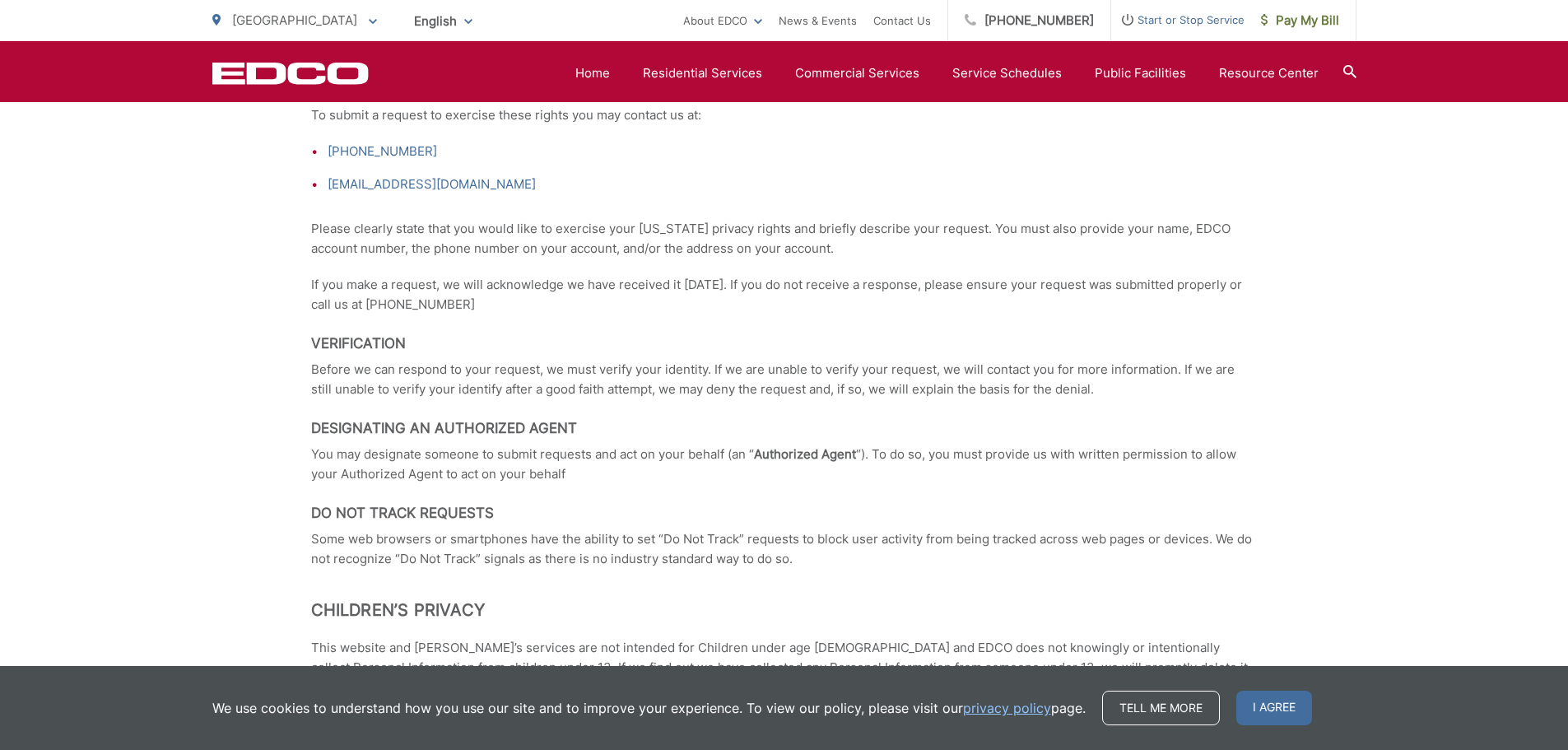
scroll to position [3622, 0]
